Goal: Task Accomplishment & Management: Use online tool/utility

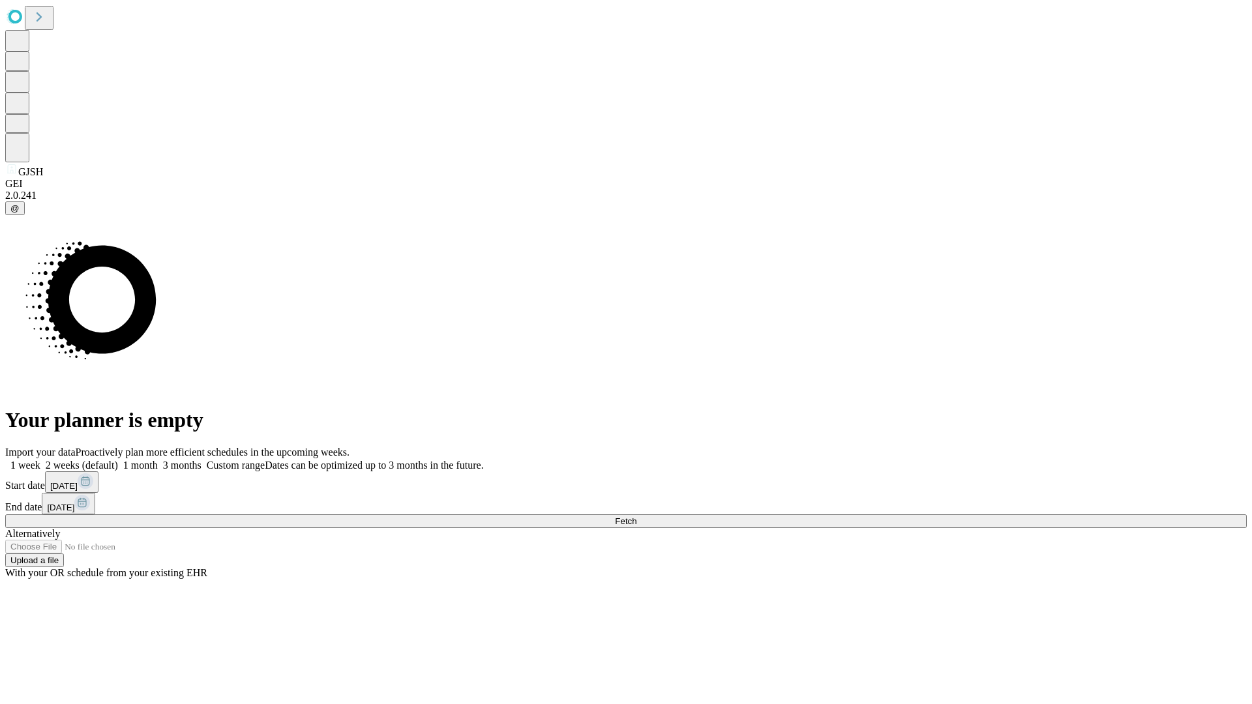
click at [637, 517] on span "Fetch" at bounding box center [626, 522] width 22 height 10
